Goal: Find specific page/section: Find specific page/section

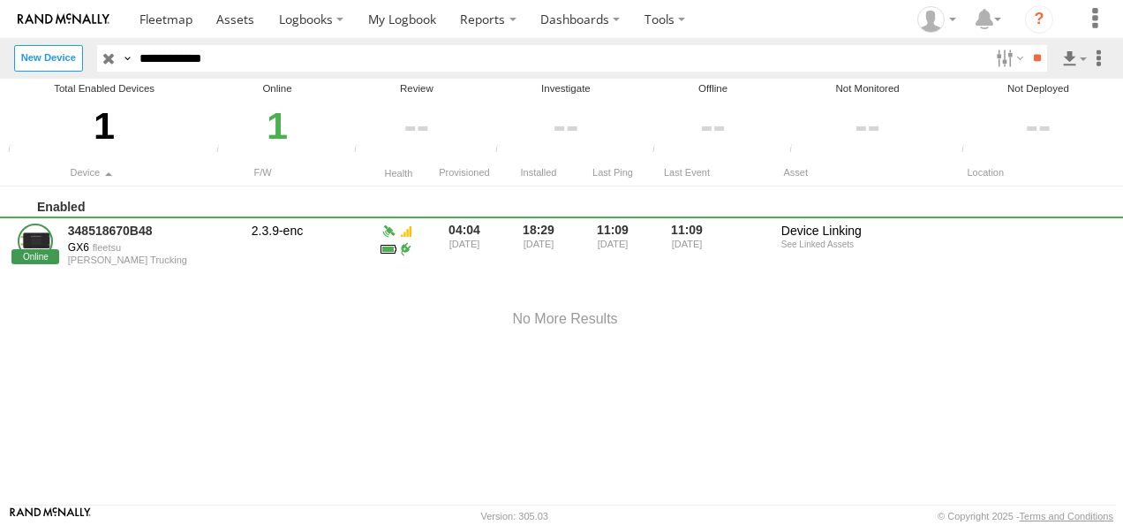
drag, startPoint x: 258, startPoint y: 62, endPoint x: -4, endPoint y: 64, distance: 261.4
click at [0, 64] on html at bounding box center [561, 262] width 1123 height 525
paste input "text"
type input "**********"
click at [1027, 45] on input "**" at bounding box center [1037, 58] width 20 height 26
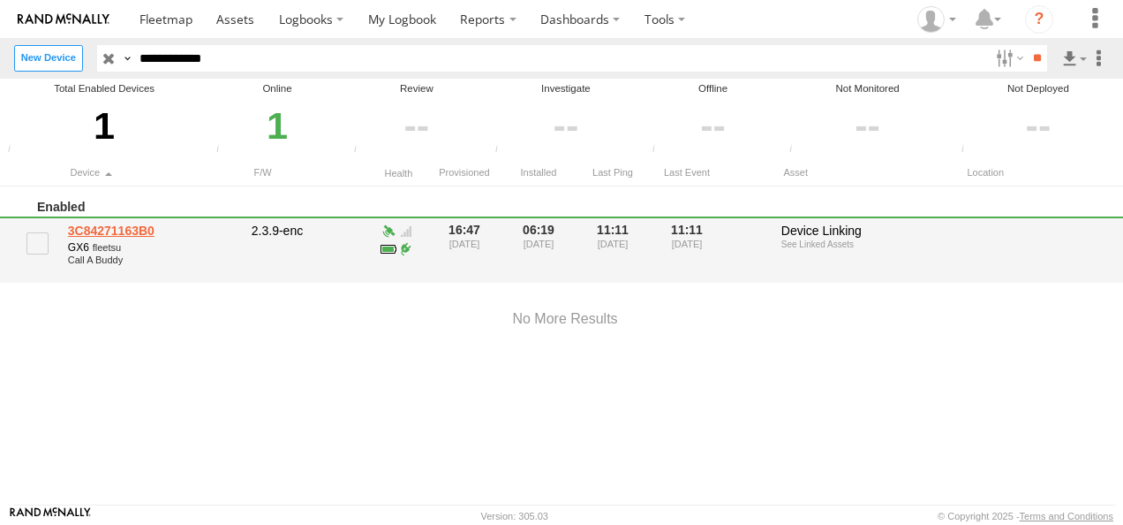
click at [118, 231] on link "3C84271163B0" at bounding box center [153, 231] width 171 height 16
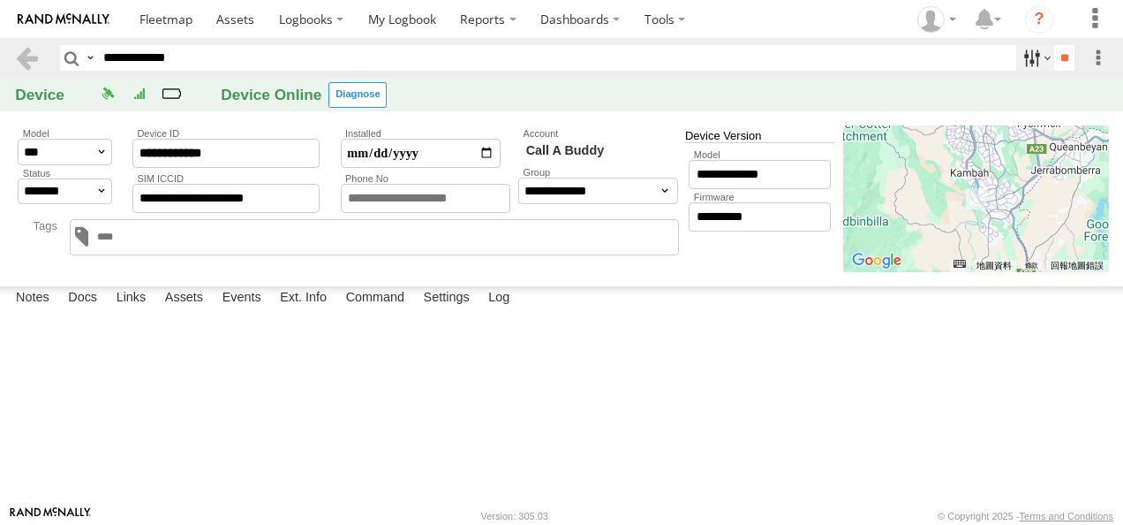
click at [1033, 58] on label at bounding box center [1036, 58] width 38 height 26
click at [1025, 57] on label at bounding box center [1036, 58] width 38 height 26
click at [195, 311] on label "Assets" at bounding box center [184, 298] width 56 height 25
click at [0, 0] on link "Chris" at bounding box center [0, 0] width 0 height 0
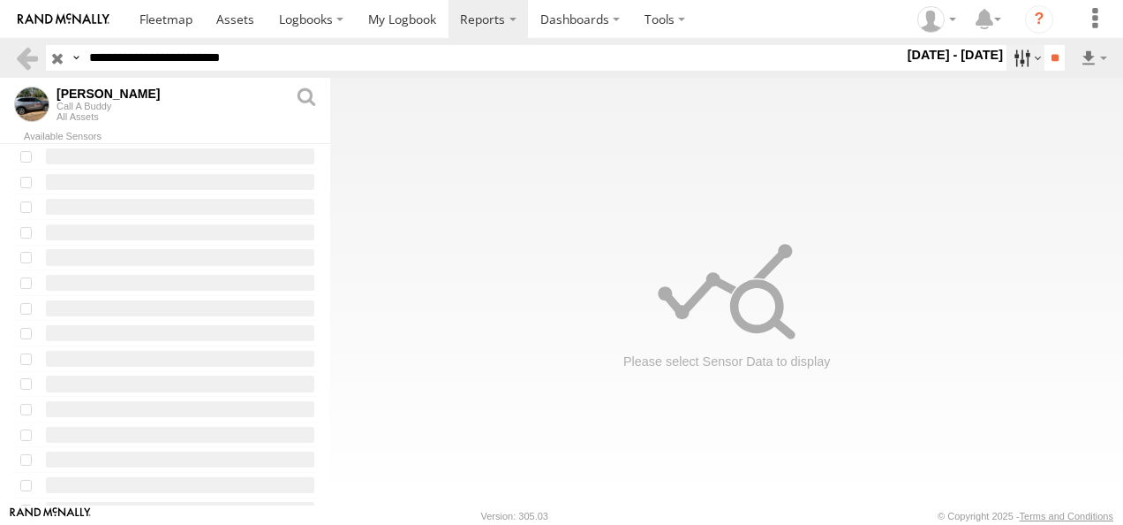
click at [1017, 66] on label at bounding box center [1026, 58] width 38 height 26
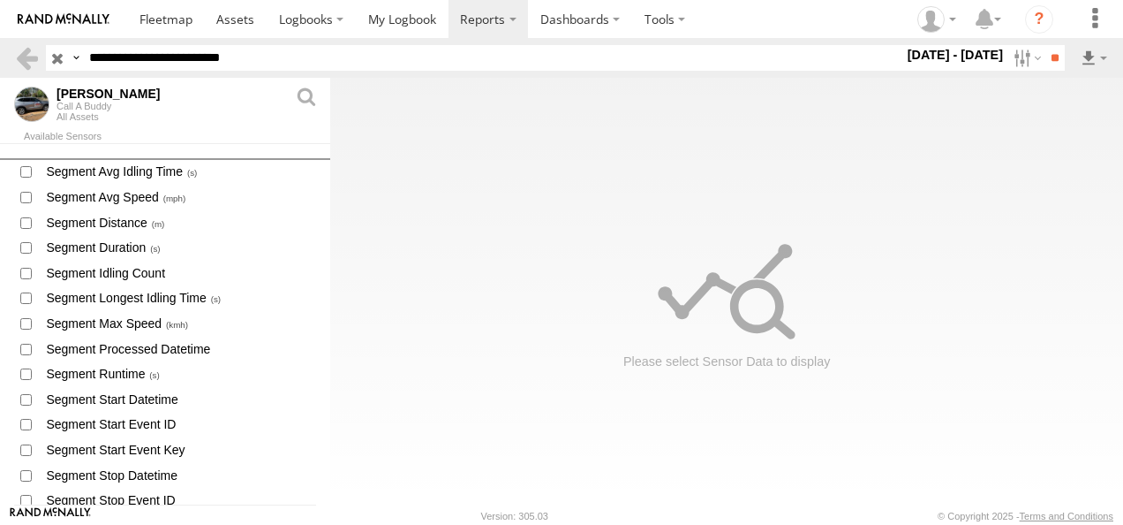
click at [0, 0] on label at bounding box center [0, 0] width 0 height 0
click at [1013, 65] on label at bounding box center [1026, 58] width 38 height 26
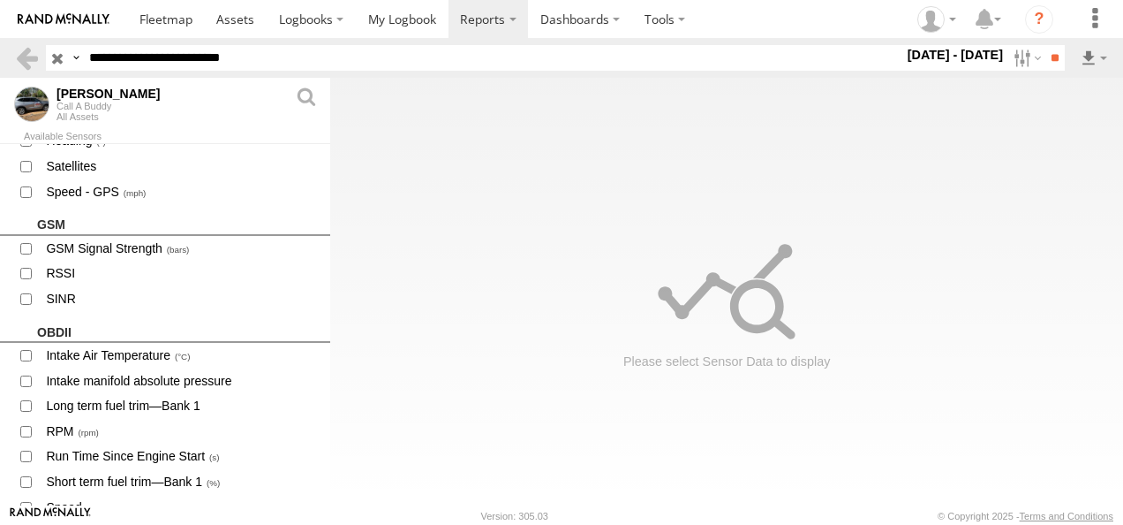
scroll to position [1586, 0]
